Goal: Task Accomplishment & Management: Manage account settings

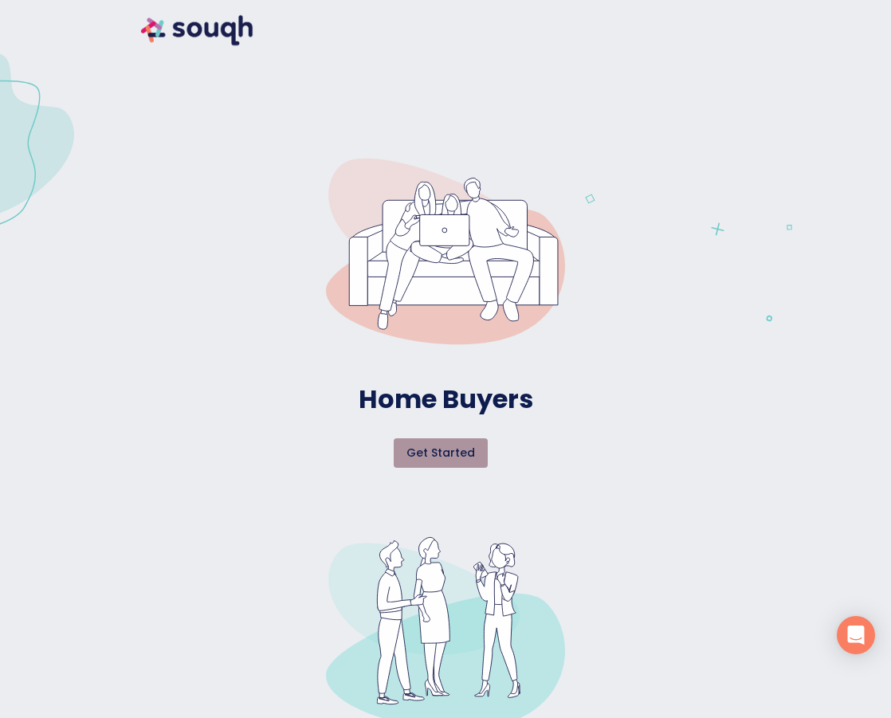
click at [457, 455] on span "Get started" at bounding box center [440, 453] width 69 height 20
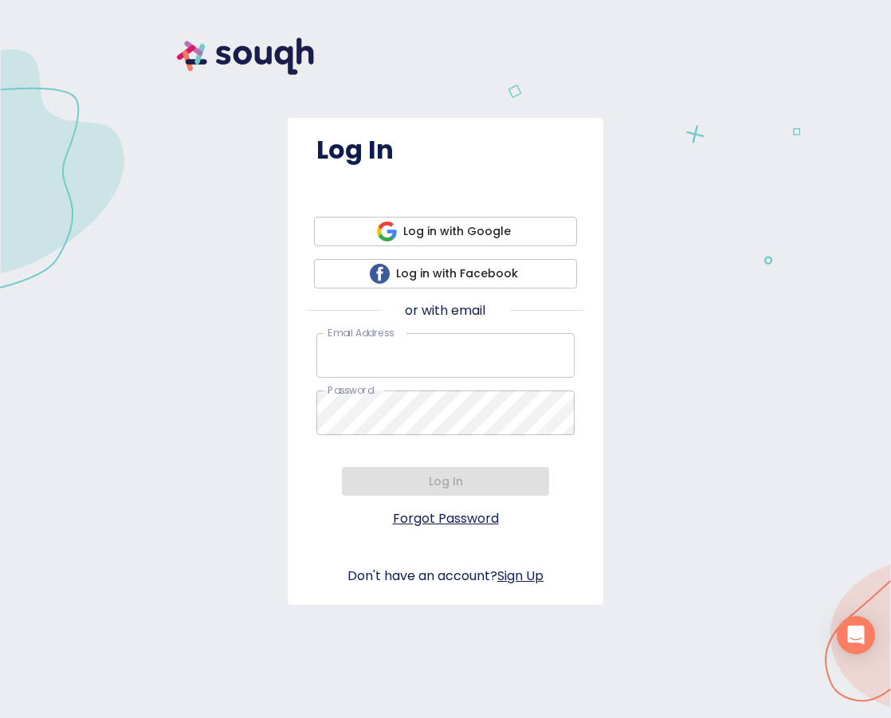
type input "[EMAIL_ADDRESS][DOMAIN_NAME]"
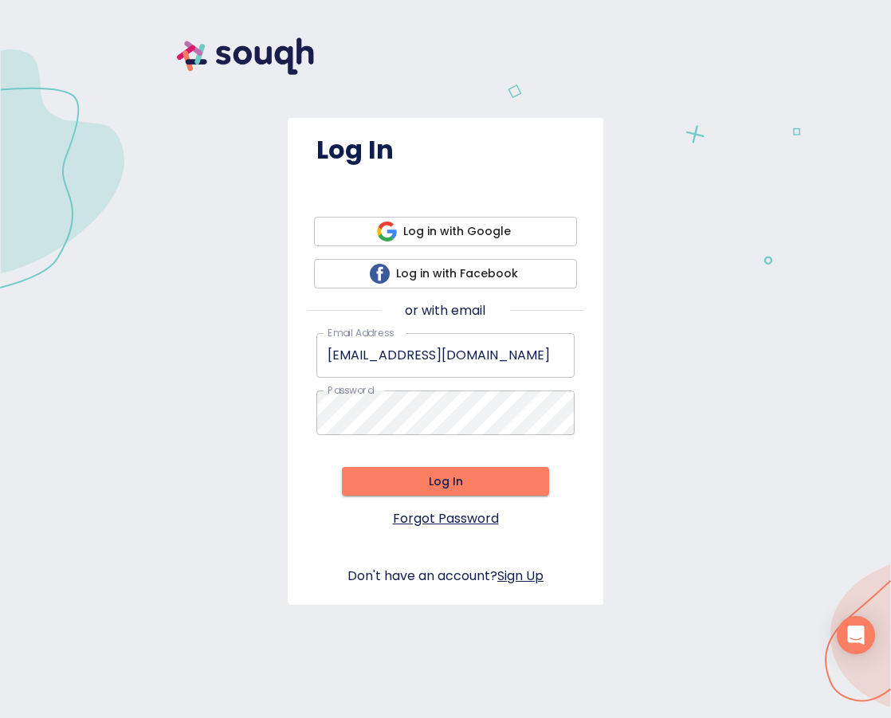
click at [476, 468] on div "Log In" at bounding box center [445, 488] width 258 height 42
click at [466, 472] on span "Log In" at bounding box center [445, 482] width 182 height 20
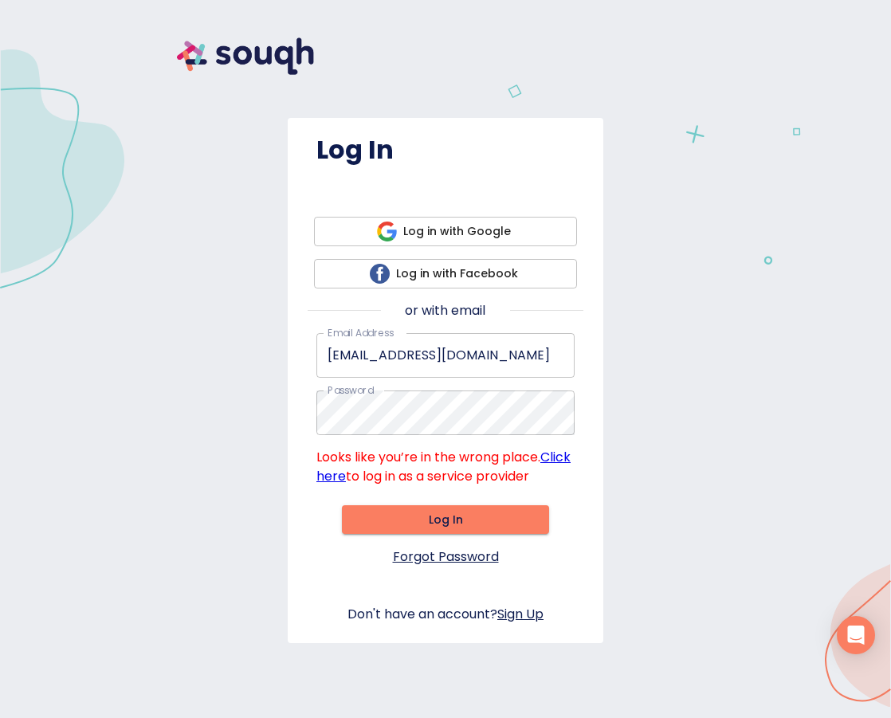
click at [319, 483] on link "Click here" at bounding box center [443, 466] width 254 height 37
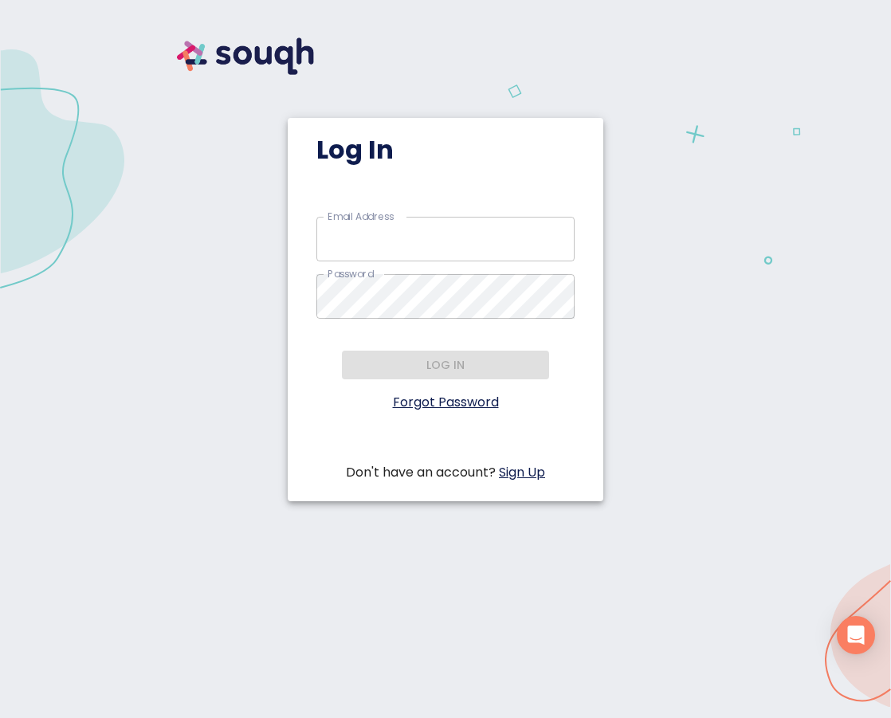
type input "[EMAIL_ADDRESS][DOMAIN_NAME]"
click at [413, 370] on div "Log in" at bounding box center [445, 371] width 258 height 42
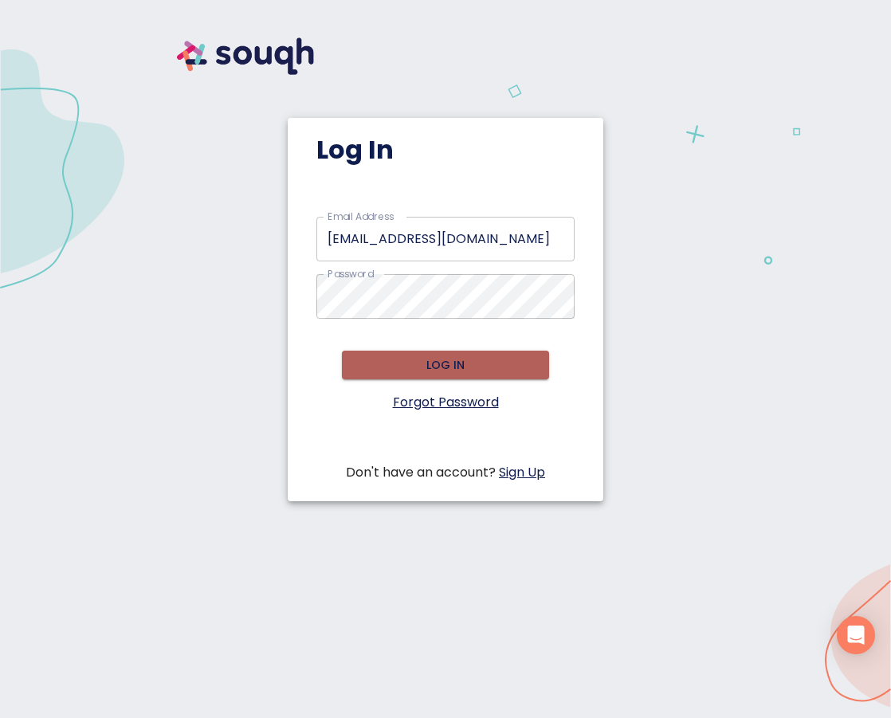
click at [413, 369] on span "Log in" at bounding box center [445, 365] width 182 height 20
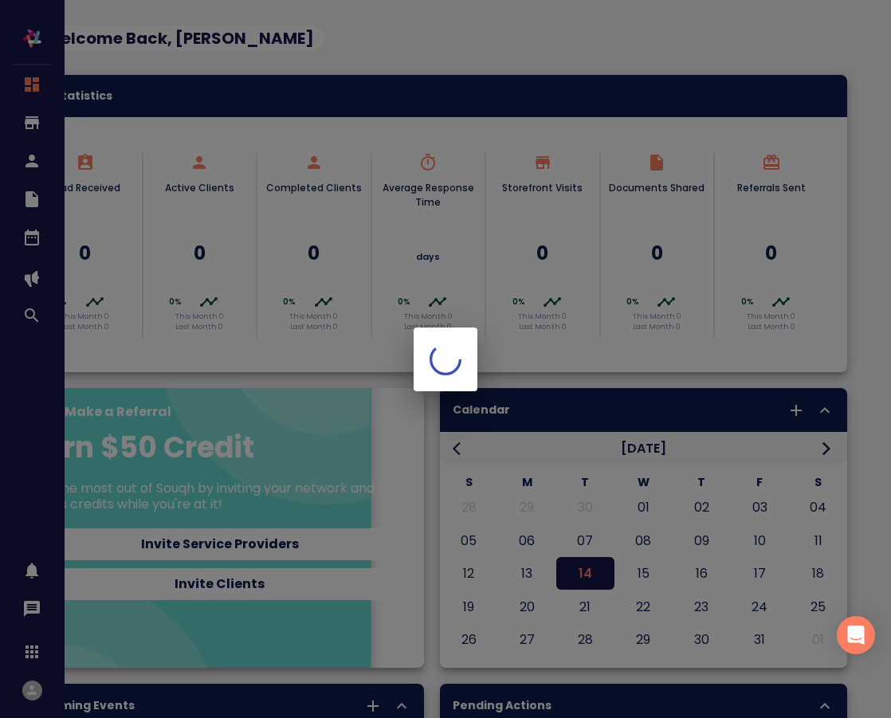
click at [272, 408] on div at bounding box center [445, 359] width 891 height 718
